Goal: Transaction & Acquisition: Purchase product/service

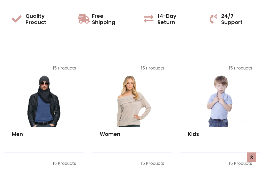
scroll to position [26, 0]
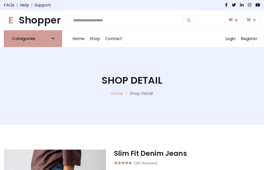
click at [33, 20] on h1 "E Shopper" at bounding box center [33, 20] width 58 height 12
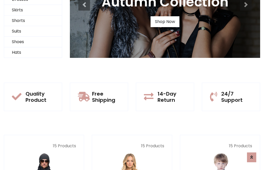
scroll to position [50, 0]
